Goal: Transaction & Acquisition: Book appointment/travel/reservation

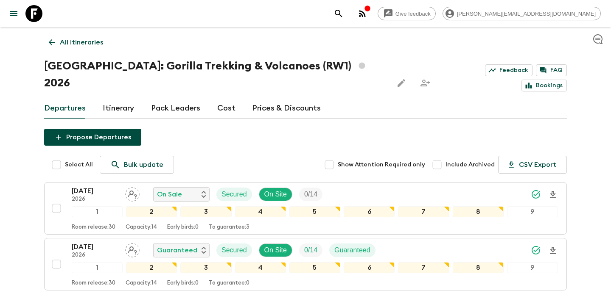
click at [85, 44] on p "All itineraries" at bounding box center [81, 42] width 43 height 10
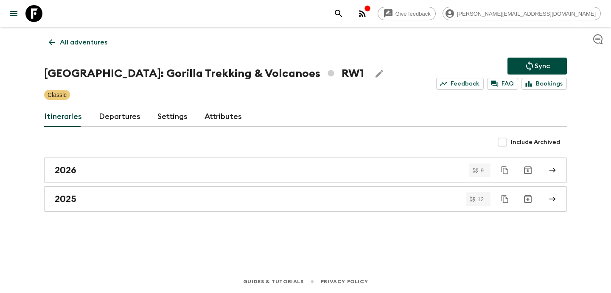
click at [85, 44] on p "All adventures" at bounding box center [83, 42] width 47 height 10
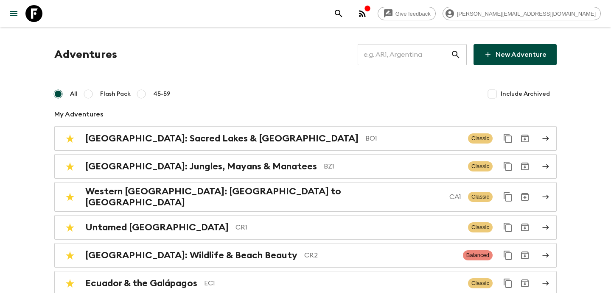
click at [396, 65] on input "text" at bounding box center [403, 55] width 93 height 24
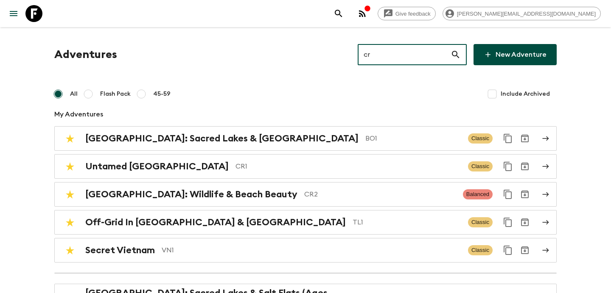
type input "cr1"
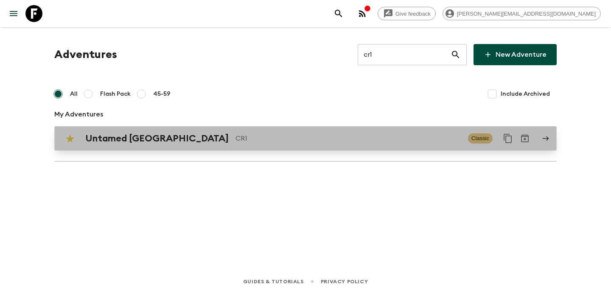
click at [313, 140] on p "CR1" at bounding box center [348, 139] width 226 height 10
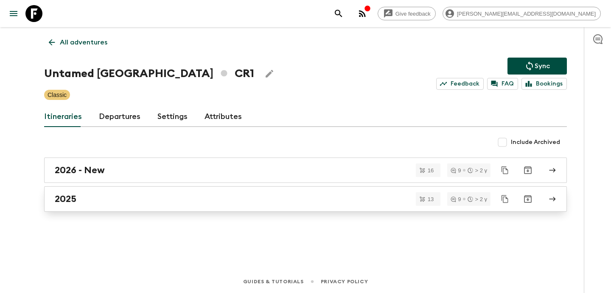
click at [271, 204] on div "2025" at bounding box center [297, 199] width 485 height 11
